Goal: Information Seeking & Learning: Learn about a topic

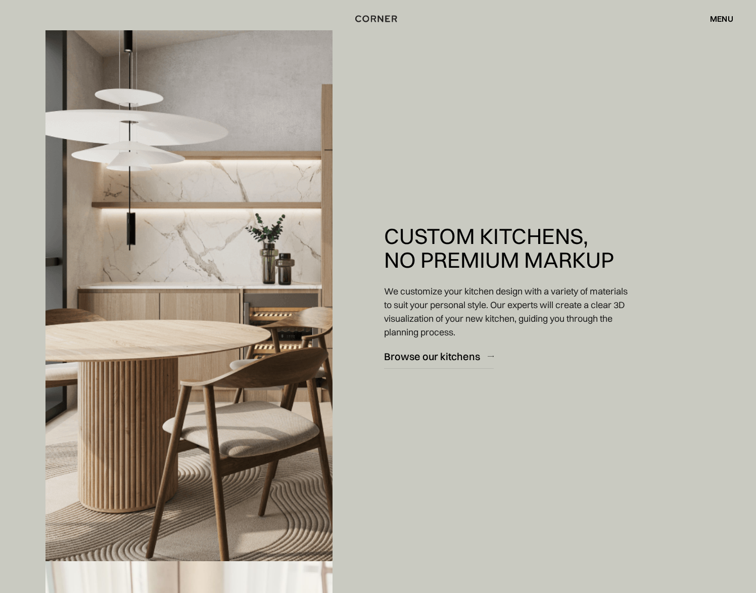
scroll to position [973, 0]
click at [443, 356] on div "Browse our kitchens" at bounding box center [432, 357] width 96 height 14
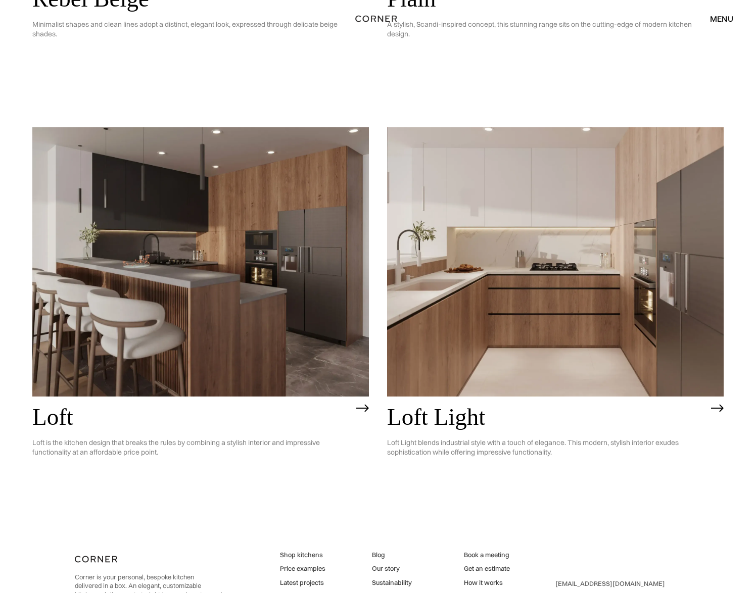
scroll to position [2560, 0]
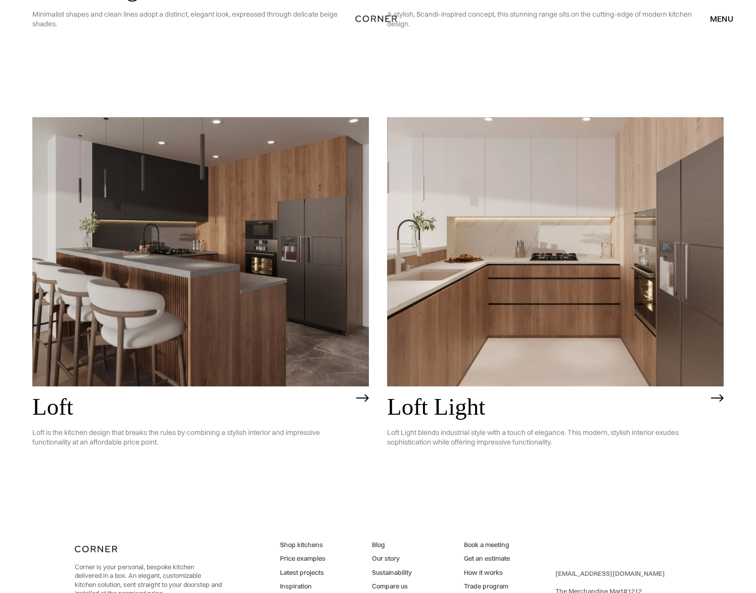
click at [722, 398] on img at bounding box center [717, 398] width 13 height 8
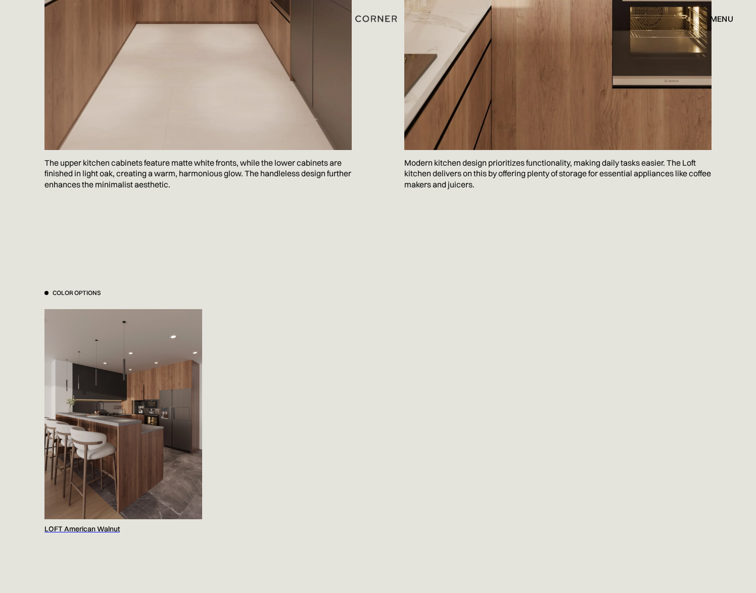
scroll to position [848, 0]
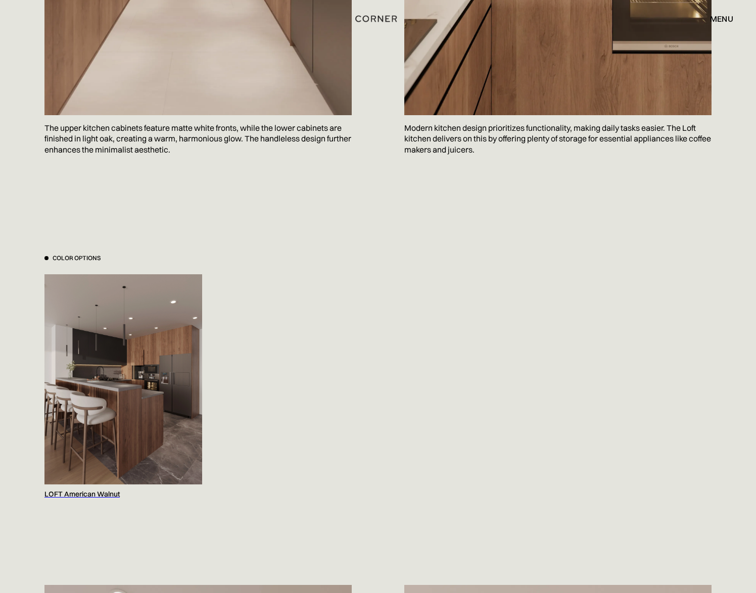
click at [142, 394] on img at bounding box center [123, 379] width 158 height 210
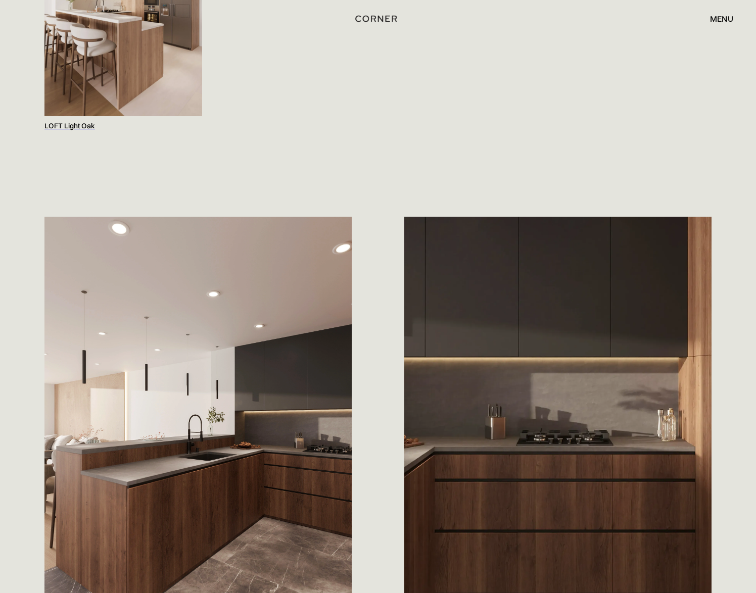
scroll to position [1349, 0]
